Goal: Contribute content: Add original content to the website for others to see

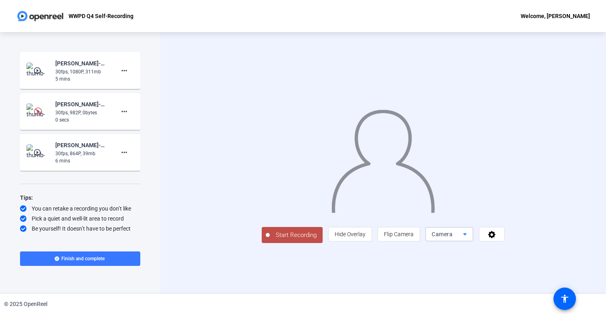
click at [453, 237] on span "Camera" at bounding box center [442, 234] width 21 height 6
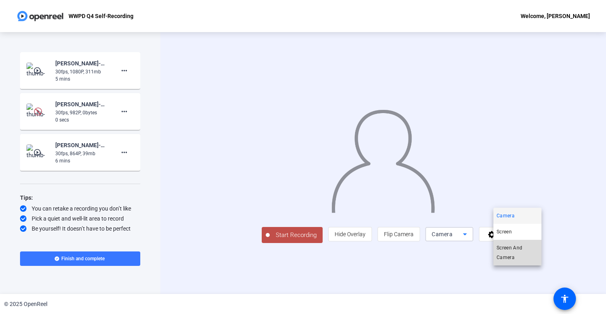
click at [514, 258] on span "Screen And Camera" at bounding box center [518, 252] width 42 height 19
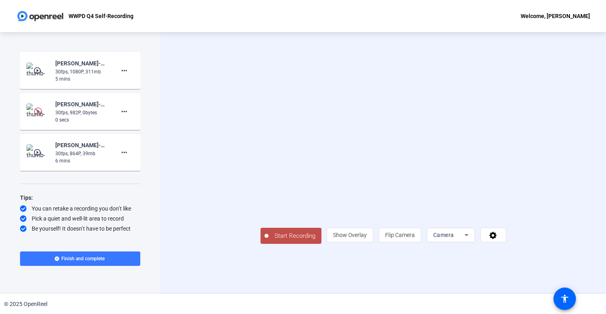
click at [269, 241] on span "Start Recording" at bounding box center [295, 235] width 53 height 9
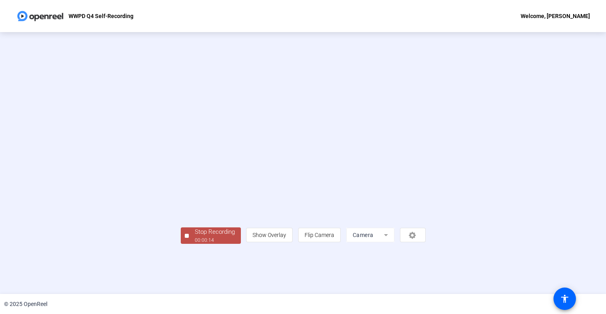
click at [195, 237] on div "Stop Recording" at bounding box center [215, 231] width 40 height 9
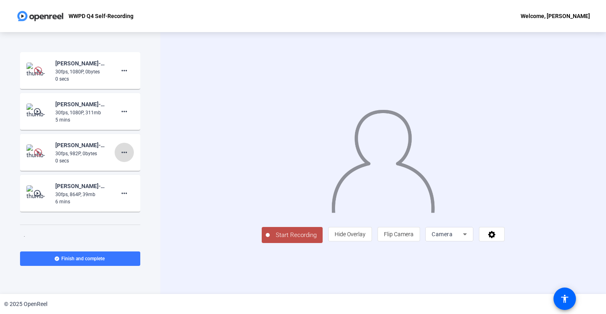
click at [124, 156] on mat-icon "more_horiz" at bounding box center [125, 153] width 10 height 10
click at [61, 152] on div at bounding box center [303, 157] width 606 height 314
click at [35, 152] on img at bounding box center [38, 152] width 8 height 8
click at [122, 154] on mat-icon "more_horiz" at bounding box center [125, 153] width 10 height 10
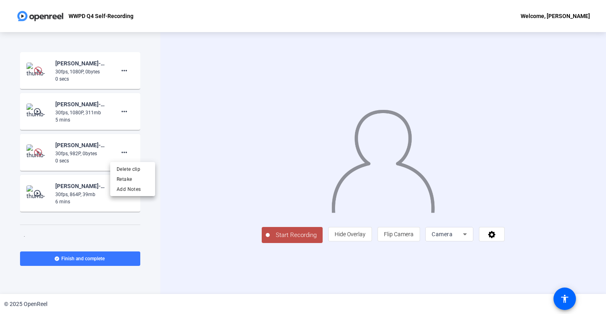
click at [75, 81] on div at bounding box center [303, 157] width 606 height 314
click at [36, 76] on img at bounding box center [38, 71] width 24 height 16
click at [37, 73] on img at bounding box center [38, 71] width 8 height 8
click at [59, 73] on div "30fps, 1080P, 0bytes" at bounding box center [82, 71] width 54 height 7
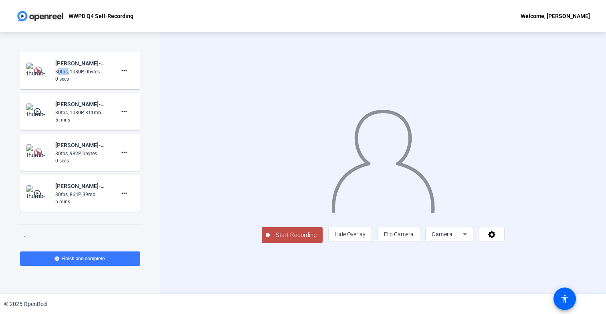
click at [59, 73] on div "30fps, 1080P, 0bytes" at bounding box center [82, 71] width 54 height 7
click at [107, 71] on div "purvin vakharwala-WWPD Q4-WWPD Q4 Self-Recording-1758803327024-webcam 30fps, 10…" at bounding box center [79, 71] width 107 height 24
click at [113, 260] on span at bounding box center [80, 258] width 120 height 19
